Goal: Task Accomplishment & Management: Manage account settings

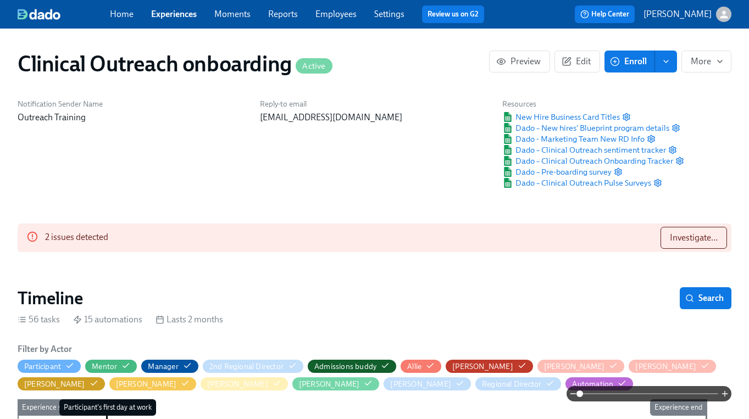
scroll to position [0, 4684]
click at [680, 236] on span "Investigate..." at bounding box center [694, 237] width 48 height 11
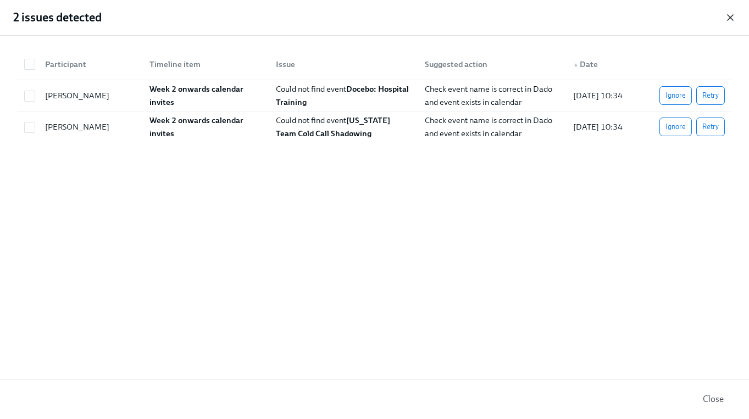
click at [729, 17] on icon "button" at bounding box center [730, 17] width 11 height 11
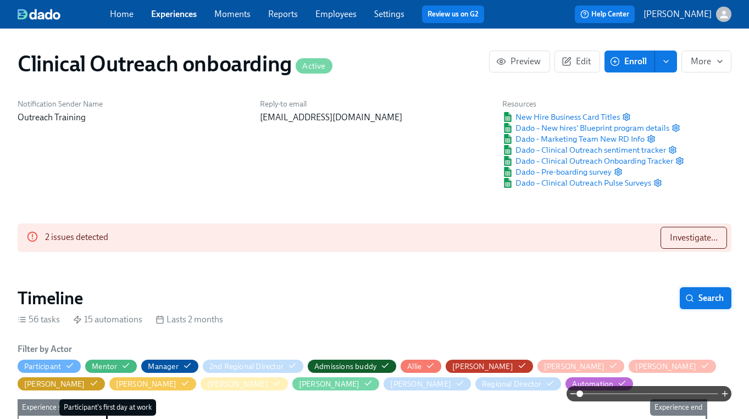
click at [710, 293] on span "Search" at bounding box center [705, 298] width 36 height 11
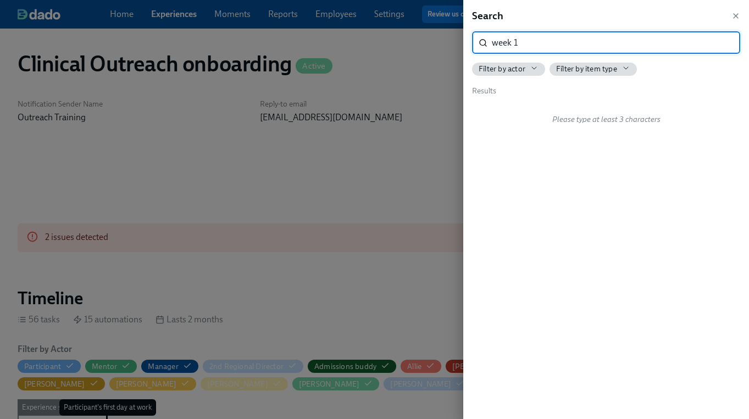
type input "week 1"
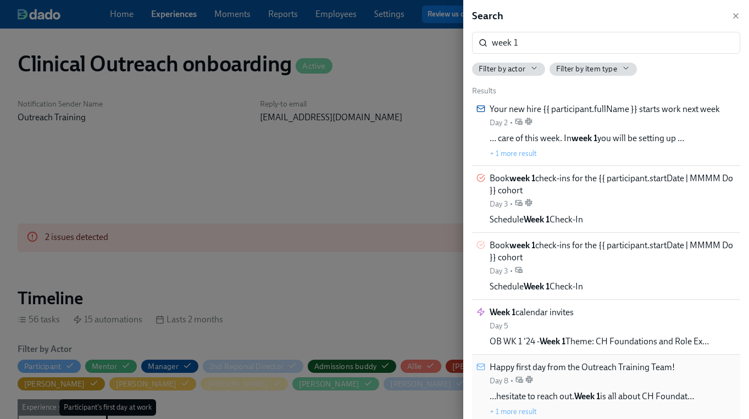
scroll to position [0, 9367]
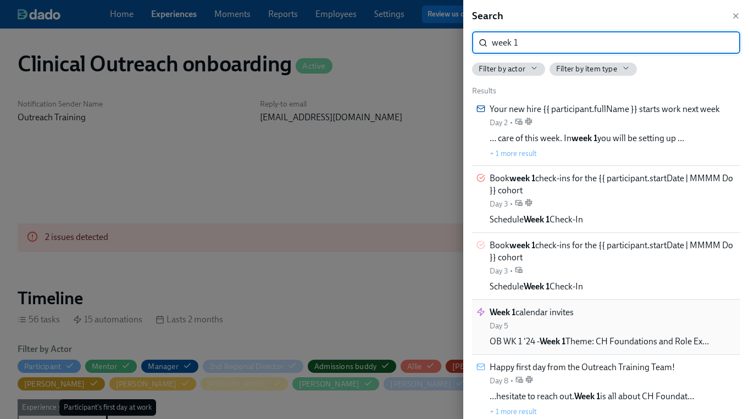
click at [539, 329] on div "Week 1 calendar invites Day 5" at bounding box center [532, 319] width 84 height 25
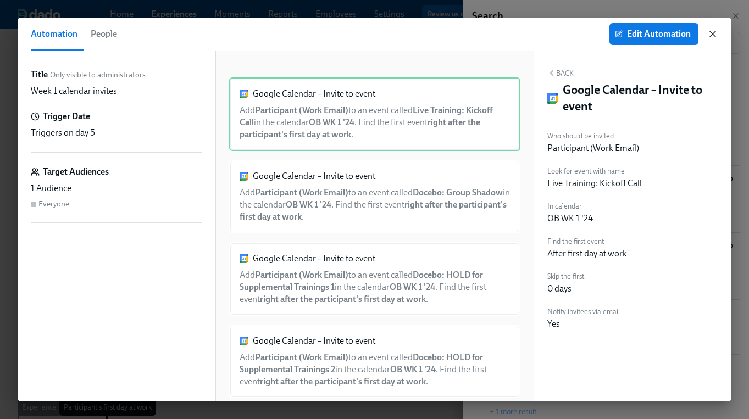
click at [711, 32] on icon "button" at bounding box center [712, 33] width 5 height 5
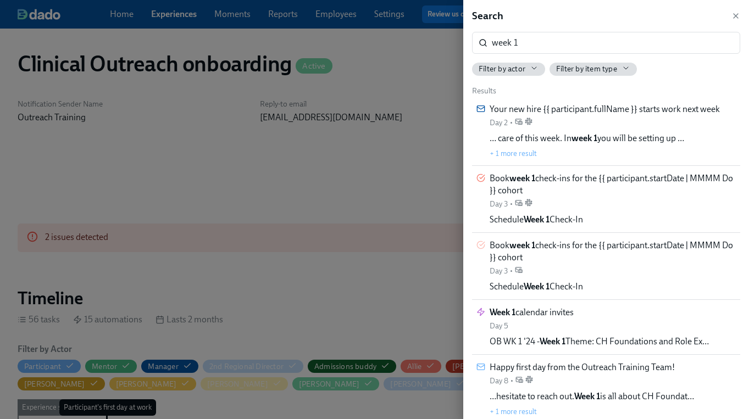
click at [733, 20] on div "Search" at bounding box center [606, 16] width 268 height 14
click at [736, 15] on icon "button" at bounding box center [736, 16] width 4 height 4
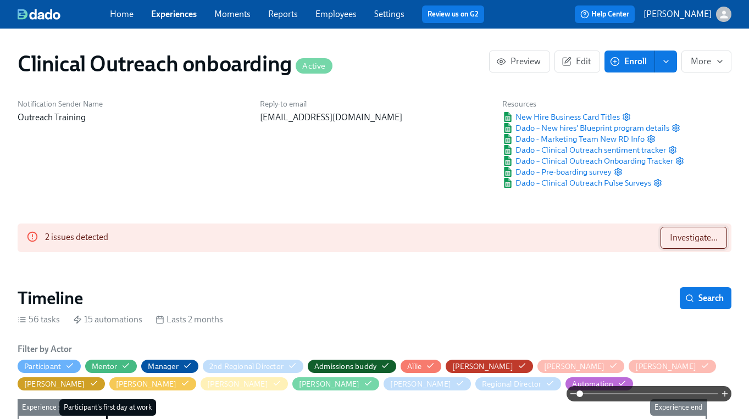
click at [703, 234] on span "Investigate..." at bounding box center [694, 237] width 48 height 11
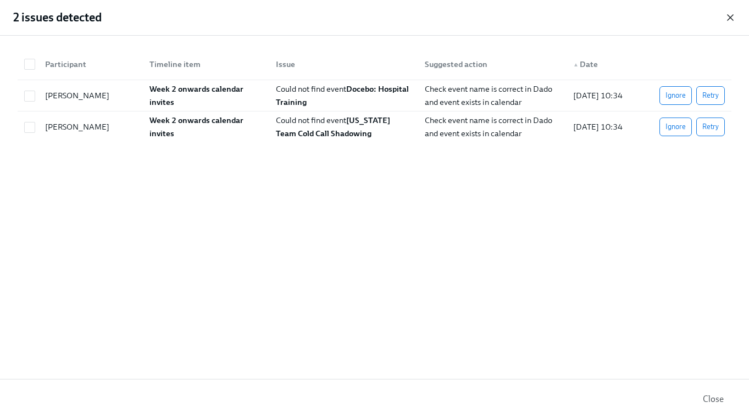
click at [725, 14] on icon "button" at bounding box center [730, 17] width 11 height 11
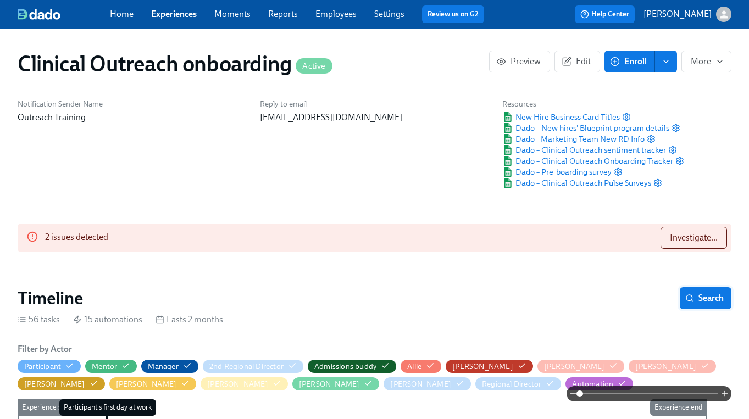
click at [715, 302] on span "Search" at bounding box center [705, 298] width 36 height 11
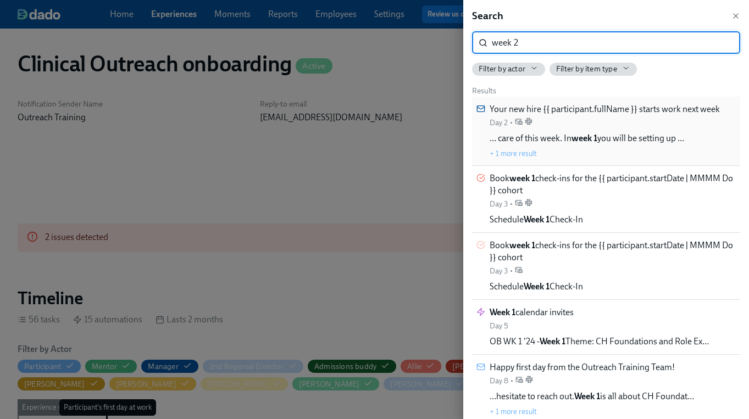
type input "week 2"
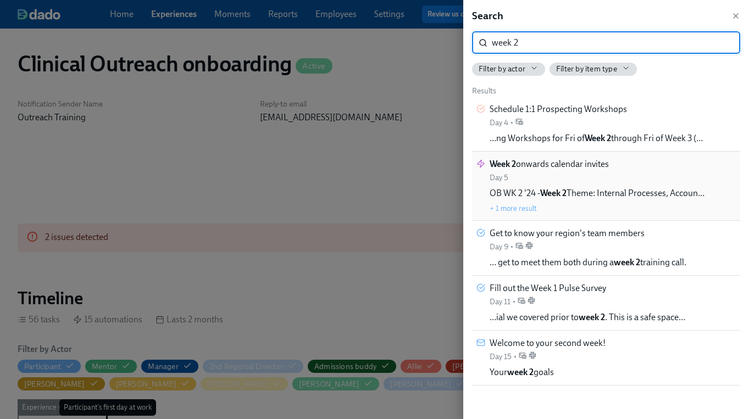
click at [559, 175] on div "Week 2 onwards calendar invites Day 5" at bounding box center [549, 170] width 119 height 25
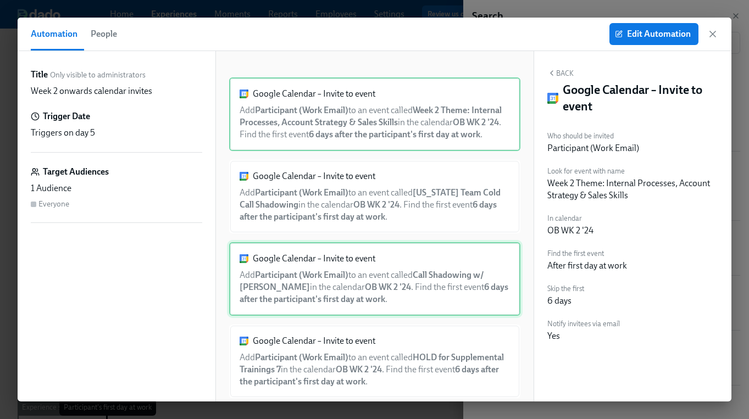
scroll to position [24, 0]
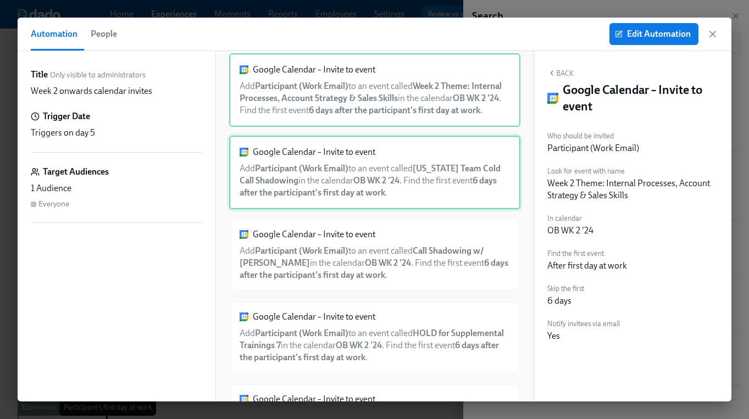
click at [417, 185] on div "Google Calendar – Invite to event Add Participant (Work Email) to an event call…" at bounding box center [374, 173] width 291 height 74
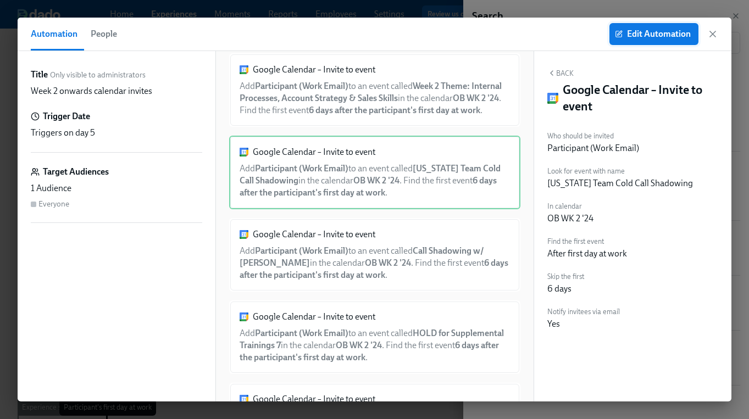
click at [656, 31] on span "Edit Automation" at bounding box center [654, 34] width 74 height 11
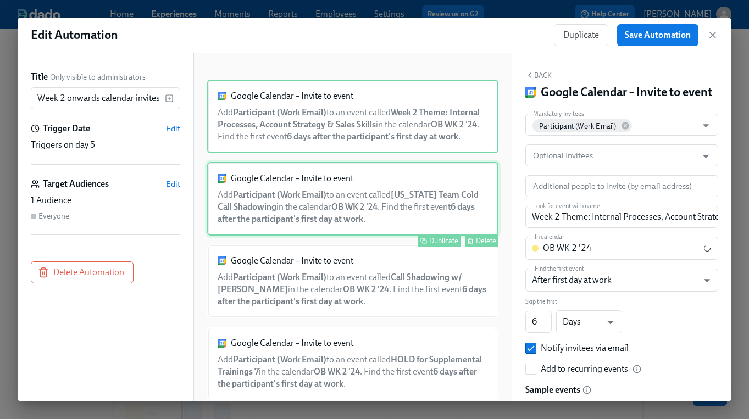
click at [409, 208] on div "Google Calendar – Invite to event Add Participant (Work Email) to an event call…" at bounding box center [352, 199] width 291 height 74
type input "Ohio Team Cold Call Shadowing"
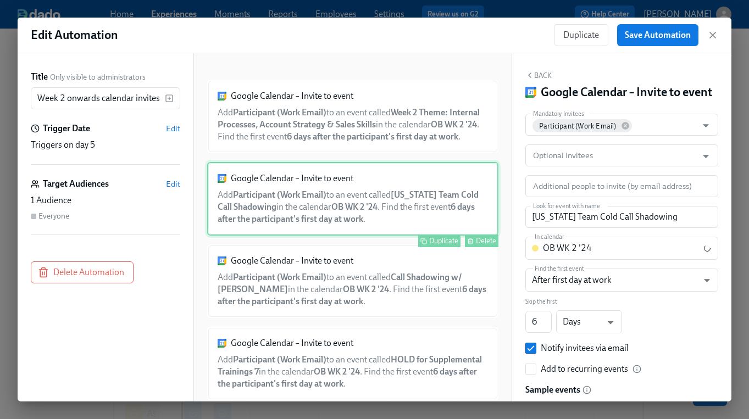
click at [486, 245] on div "Delete" at bounding box center [486, 241] width 20 height 8
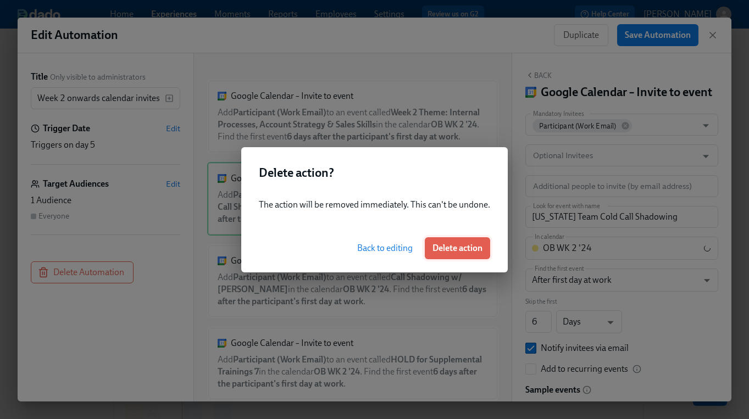
click at [468, 244] on span "Delete action" at bounding box center [457, 248] width 50 height 11
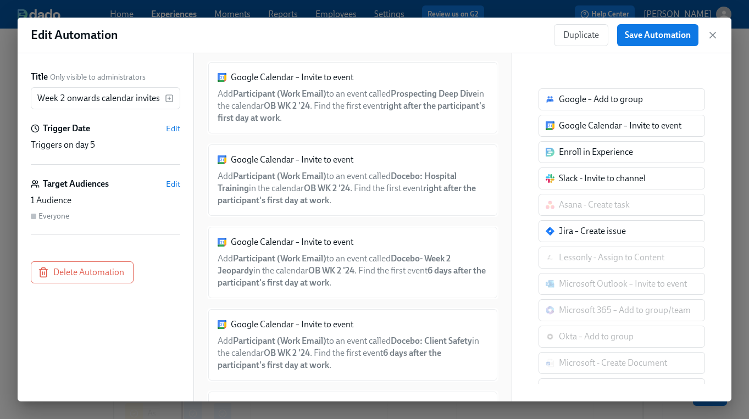
scroll to position [2340, 0]
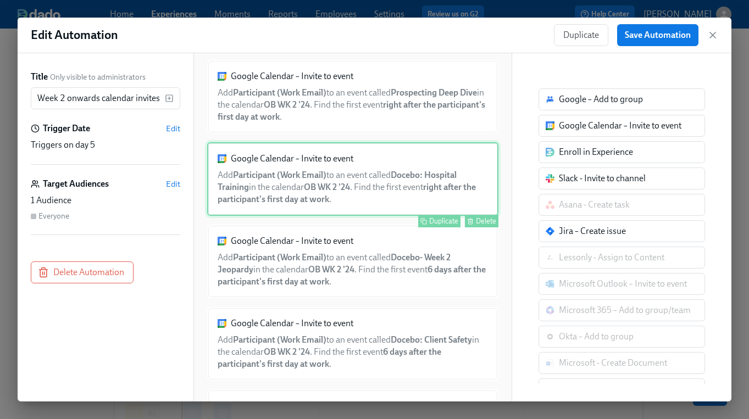
click at [482, 225] on div "Delete" at bounding box center [486, 221] width 20 height 8
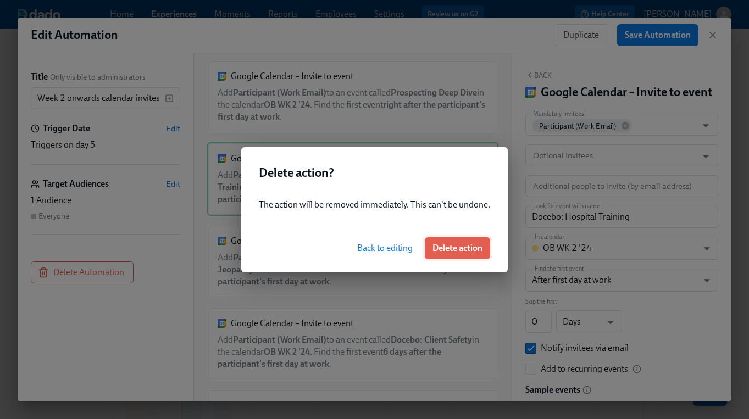
click at [462, 248] on span "Delete action" at bounding box center [457, 248] width 50 height 11
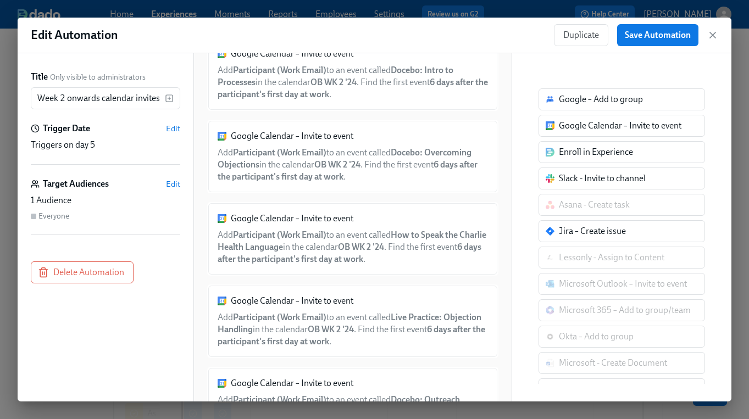
scroll to position [765, 0]
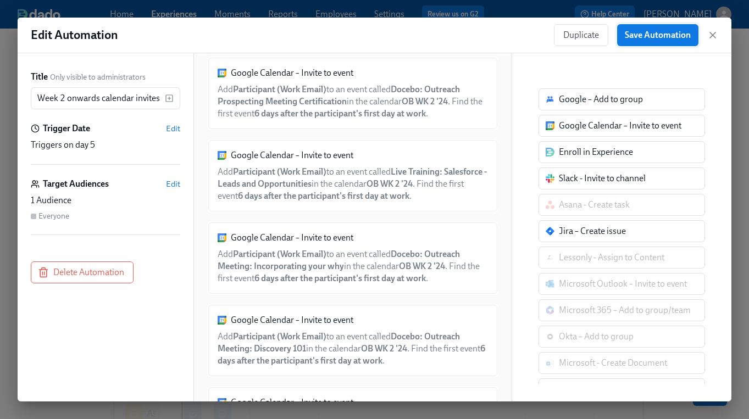
click at [660, 38] on span "Save Automation" at bounding box center [658, 35] width 66 height 11
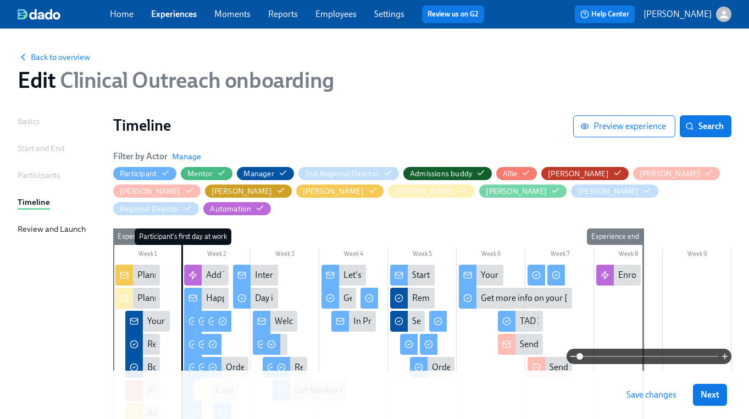
click at [640, 393] on span "Save changes" at bounding box center [651, 395] width 50 height 11
click at [637, 390] on span "Save changes" at bounding box center [651, 395] width 50 height 11
